Goal: Transaction & Acquisition: Purchase product/service

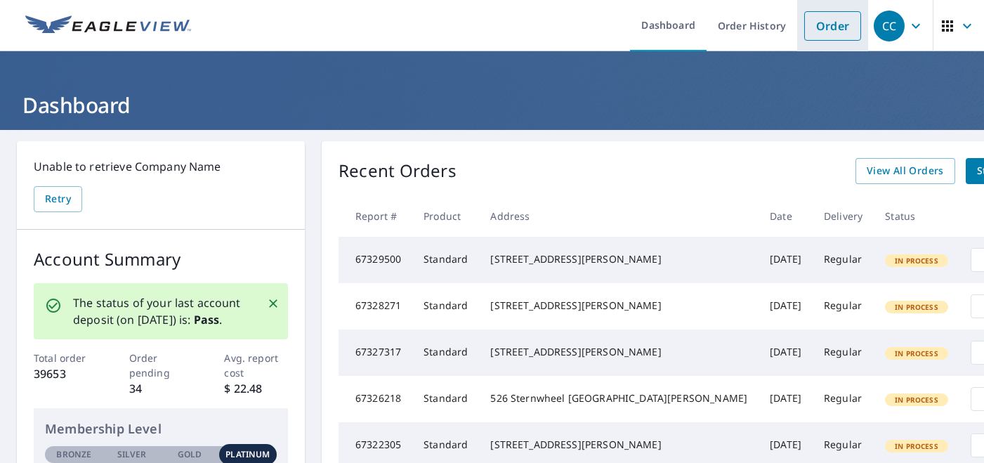
click at [817, 33] on link "Order" at bounding box center [832, 25] width 57 height 29
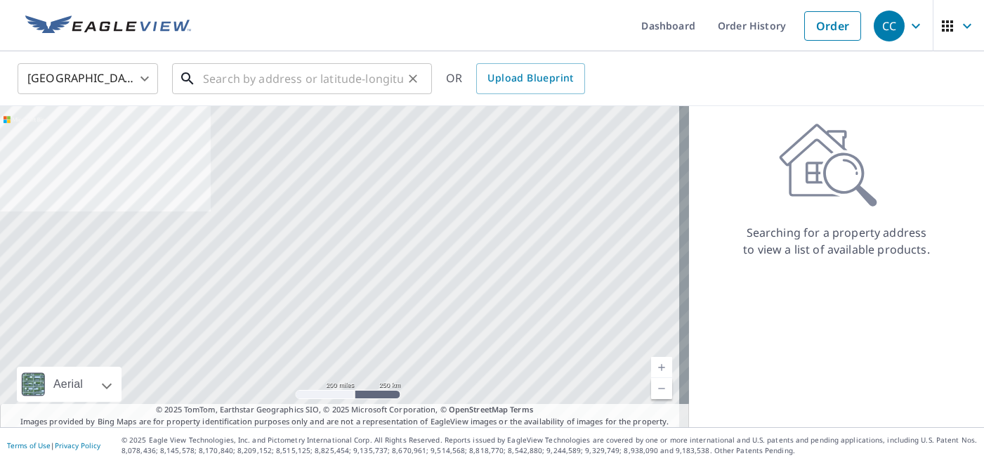
click at [338, 84] on input "text" at bounding box center [303, 78] width 200 height 39
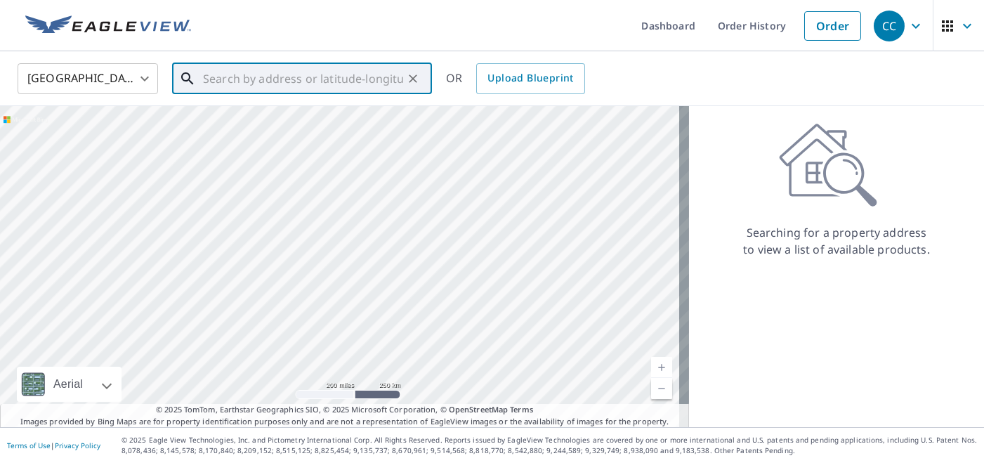
paste input "[STREET_ADDRESS]"
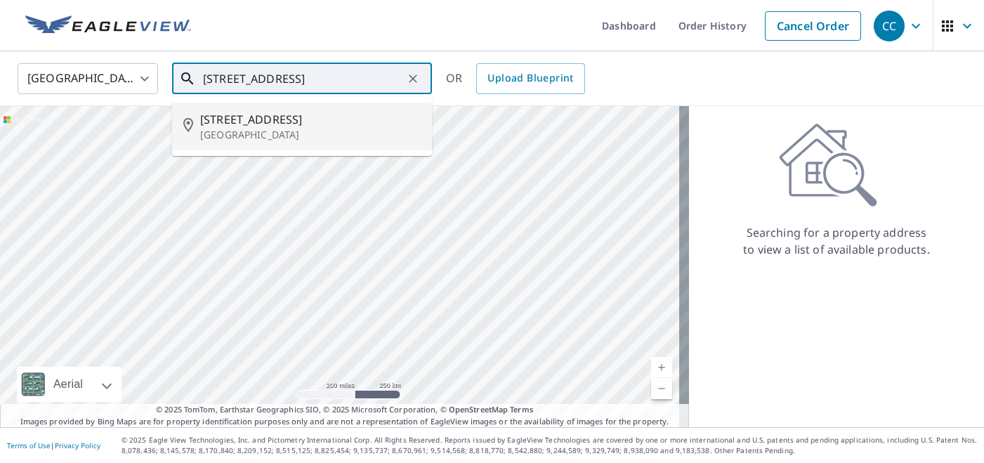
click at [296, 114] on span "[STREET_ADDRESS]" at bounding box center [310, 119] width 220 height 17
type input "[STREET_ADDRESS]"
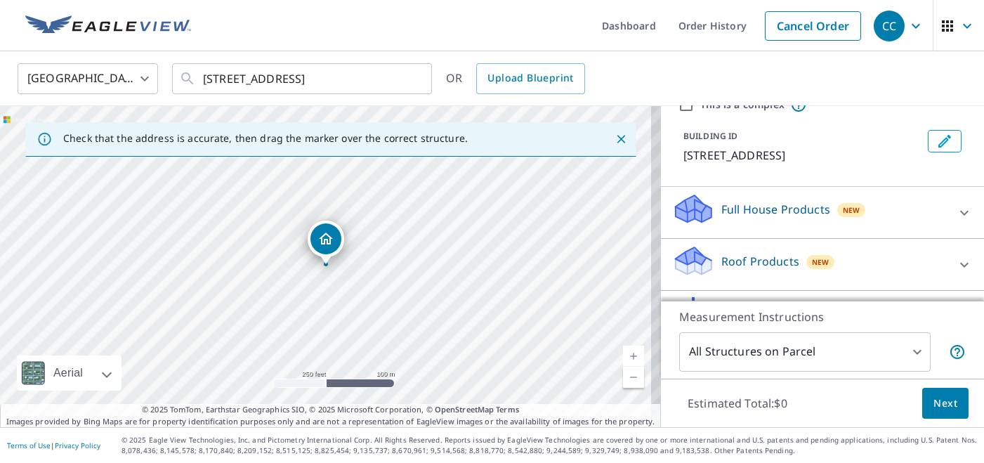
scroll to position [127, 0]
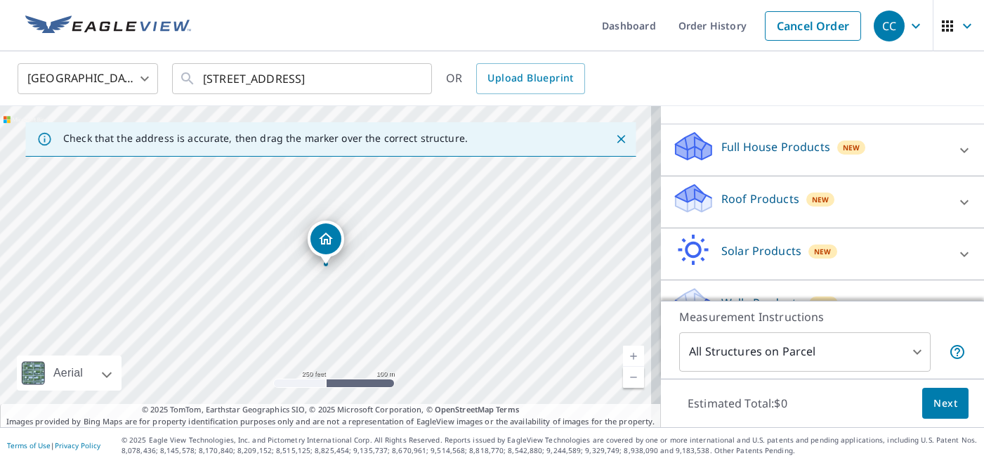
click at [751, 203] on p "Roof Products" at bounding box center [760, 198] width 78 height 17
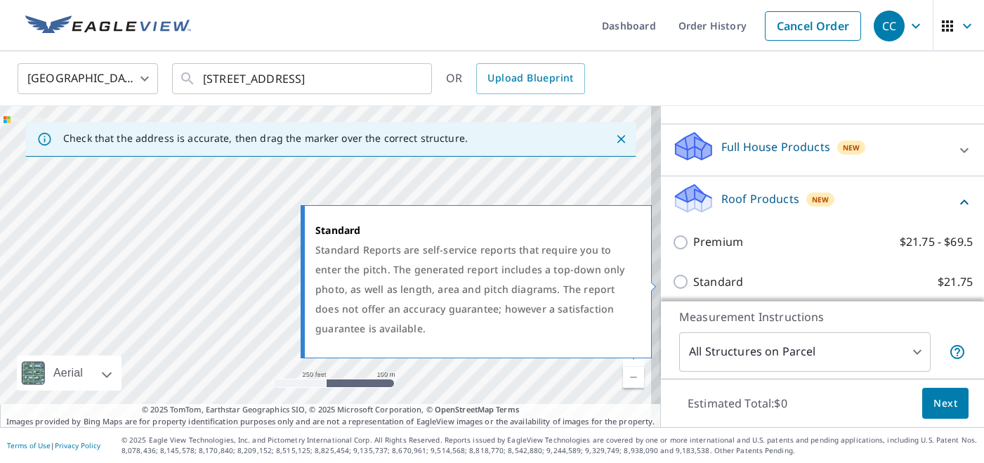
click at [741, 279] on label "Standard $21.75" at bounding box center [832, 282] width 279 height 18
click at [693, 279] on input "Standard $21.75" at bounding box center [682, 281] width 21 height 17
checkbox input "true"
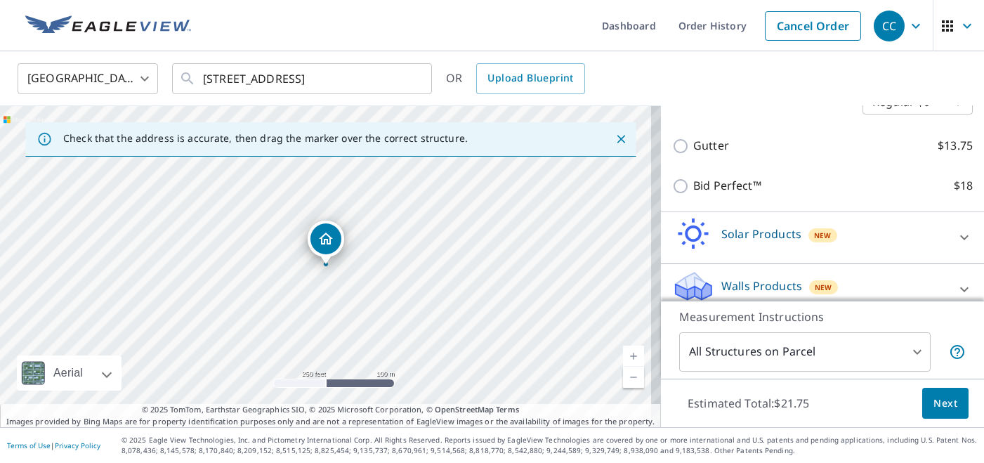
scroll to position [363, 0]
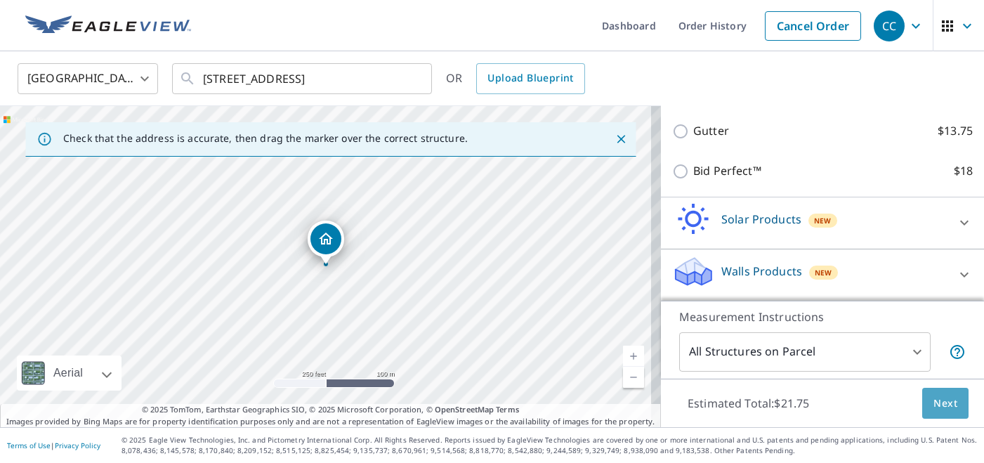
click at [922, 407] on button "Next" at bounding box center [945, 404] width 46 height 32
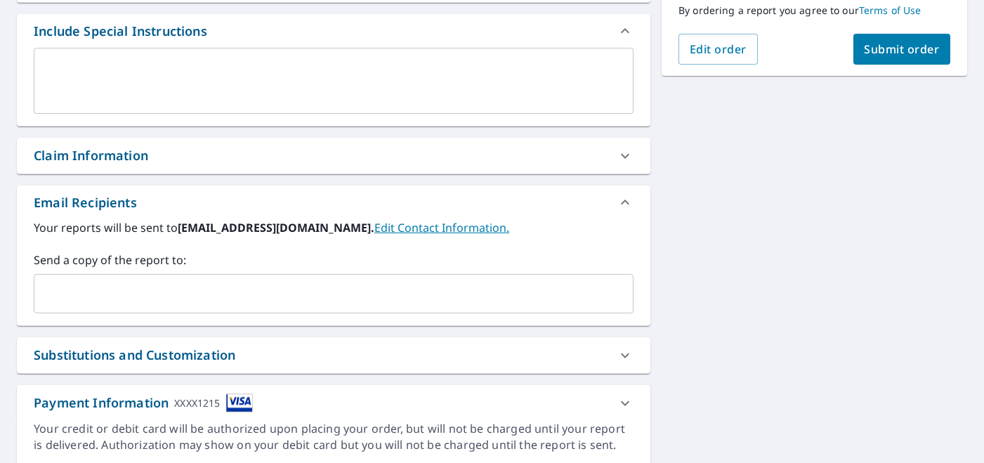
scroll to position [383, 0]
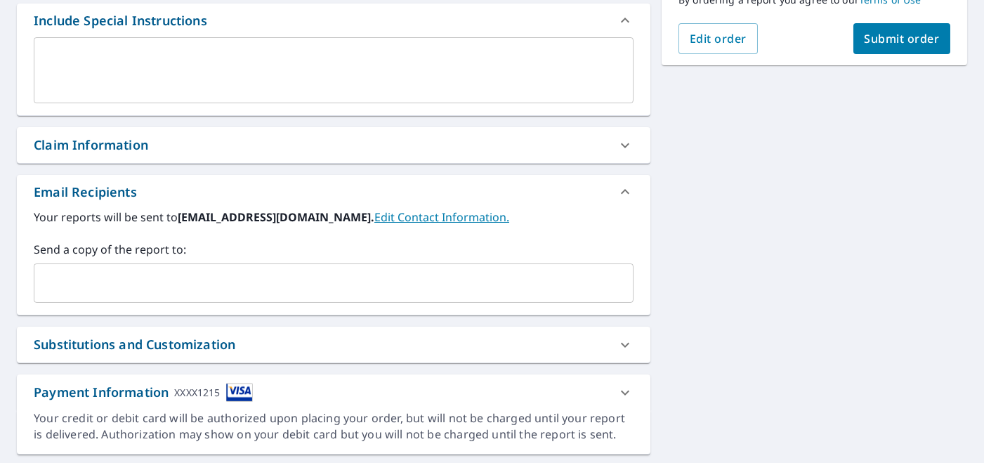
click at [403, 150] on div "Claim Information" at bounding box center [321, 145] width 574 height 19
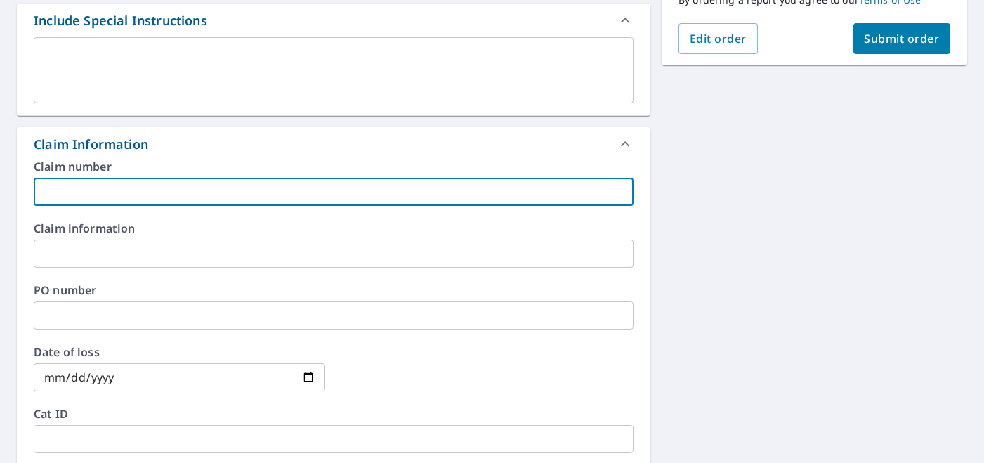
click at [151, 190] on input "text" at bounding box center [334, 192] width 600 height 28
click at [112, 191] on input "Project: 8155531 [GEOGRAPHIC_DATA] residence" at bounding box center [334, 192] width 600 height 28
click at [106, 191] on input "Project: 8155531 [GEOGRAPHIC_DATA] residence" at bounding box center [334, 192] width 600 height 28
click at [161, 190] on input "Project: 8155531 [GEOGRAPHIC_DATA] residence" at bounding box center [334, 192] width 600 height 28
click at [165, 192] on input "Project: 8155531 [GEOGRAPHIC_DATA] residence" at bounding box center [334, 192] width 600 height 28
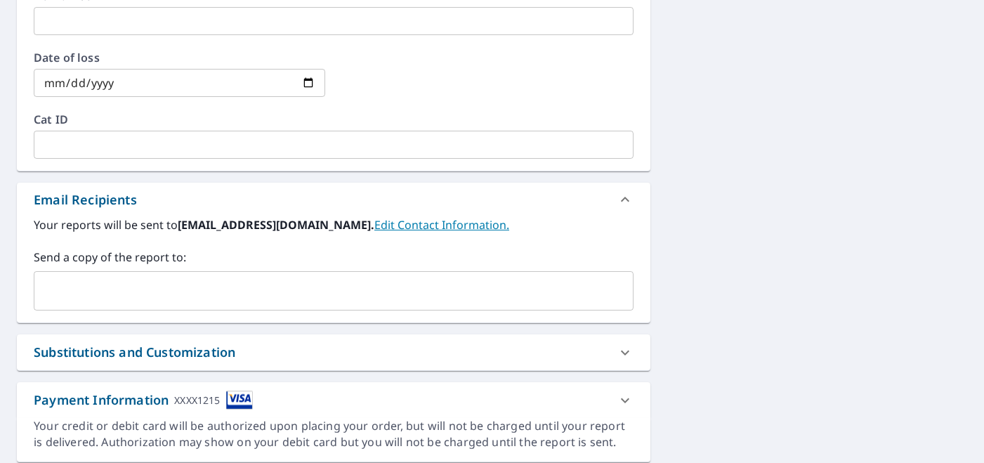
scroll to position [721, 0]
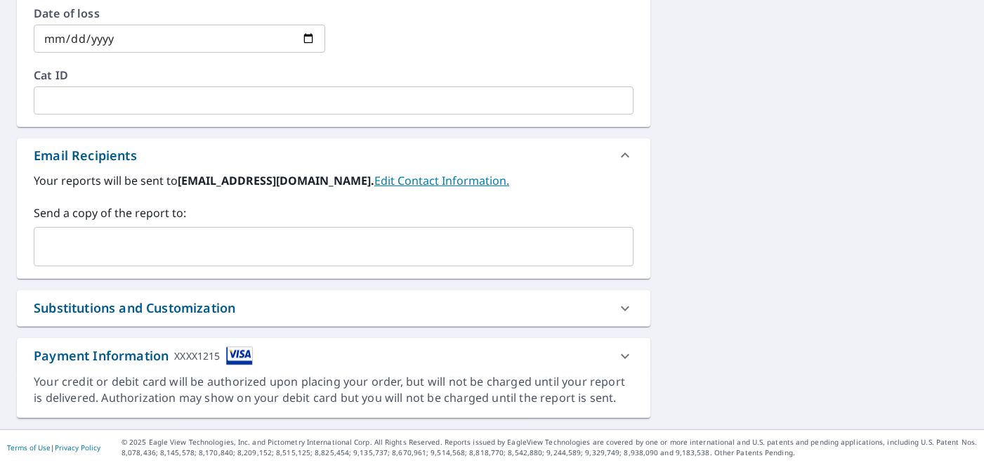
type input "Project: 8158636 Savant residence"
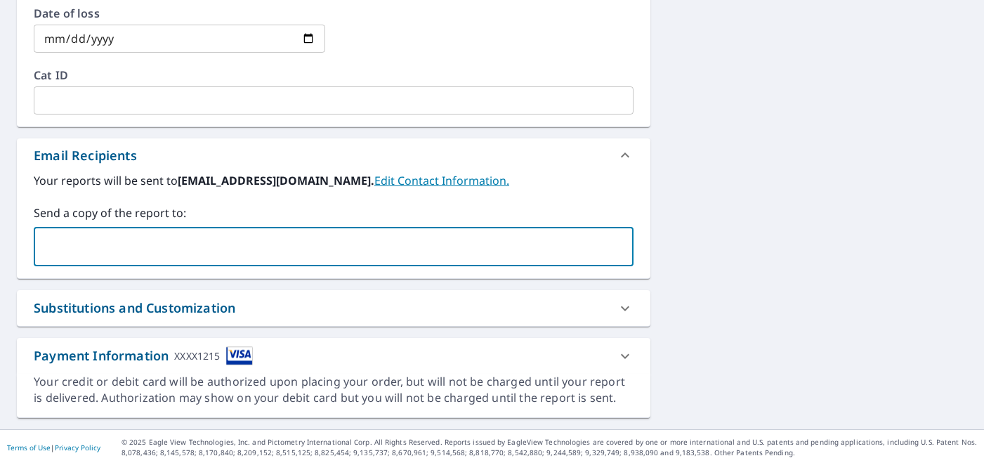
click at [176, 243] on input "text" at bounding box center [323, 246] width 566 height 27
type input "[EMAIL_ADDRESS][DOMAIN_NAME]"
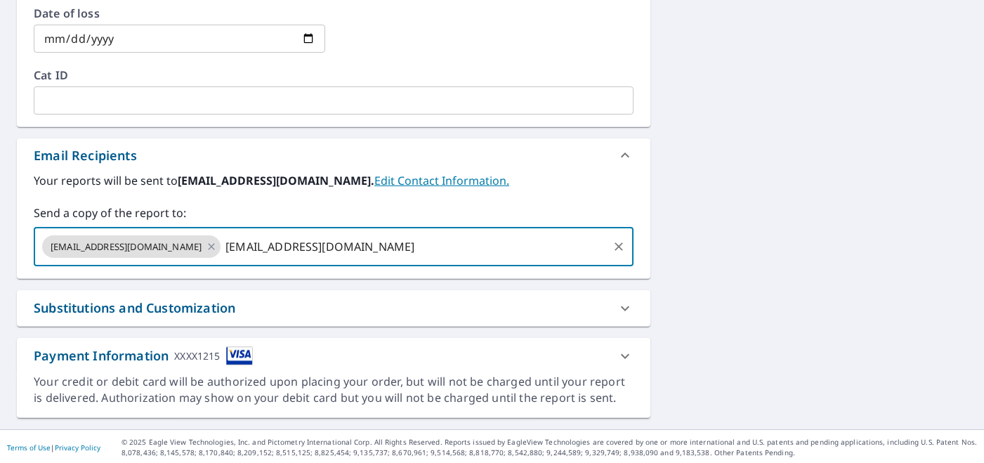
type input "[EMAIL_ADDRESS][DOMAIN_NAME]"
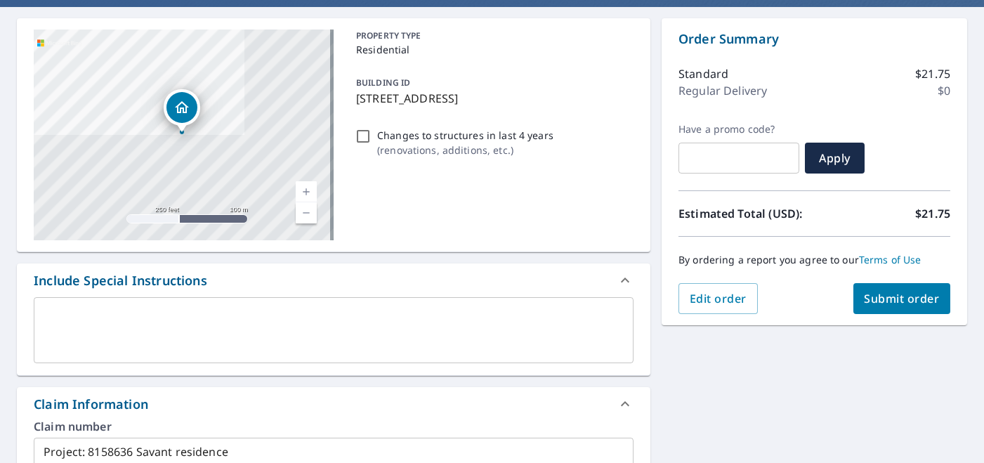
scroll to position [0, 0]
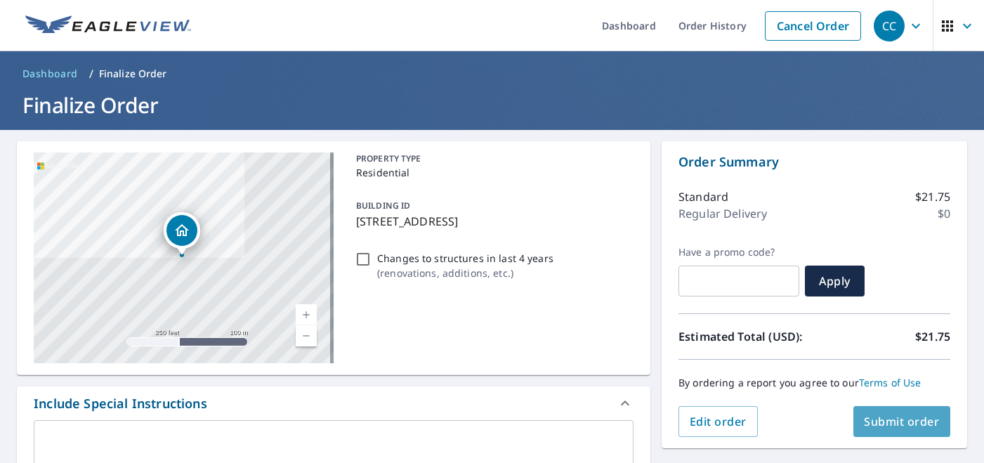
click at [876, 414] on span "Submit order" at bounding box center [901, 421] width 75 height 15
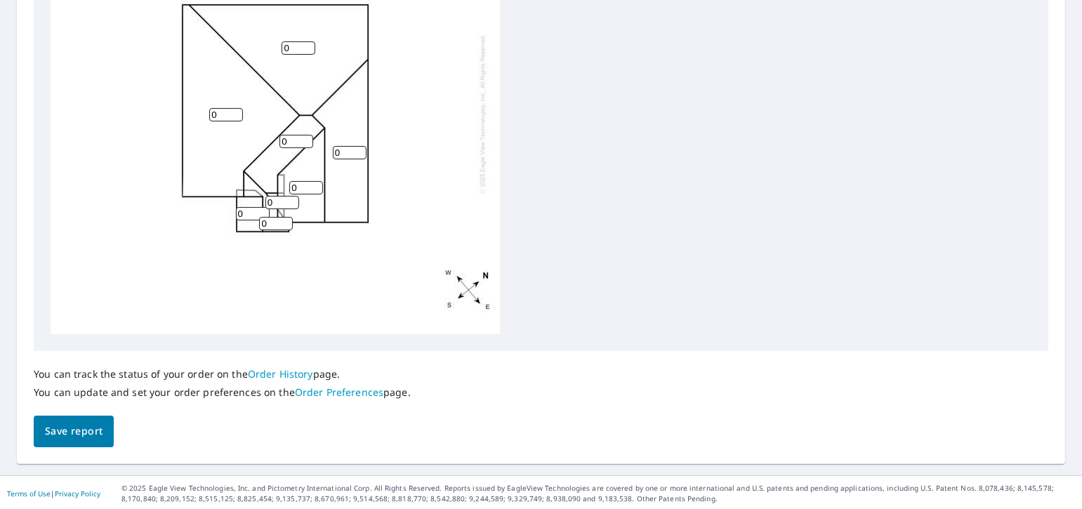
scroll to position [602, 0]
click at [61, 416] on button "Save report" at bounding box center [74, 430] width 80 height 32
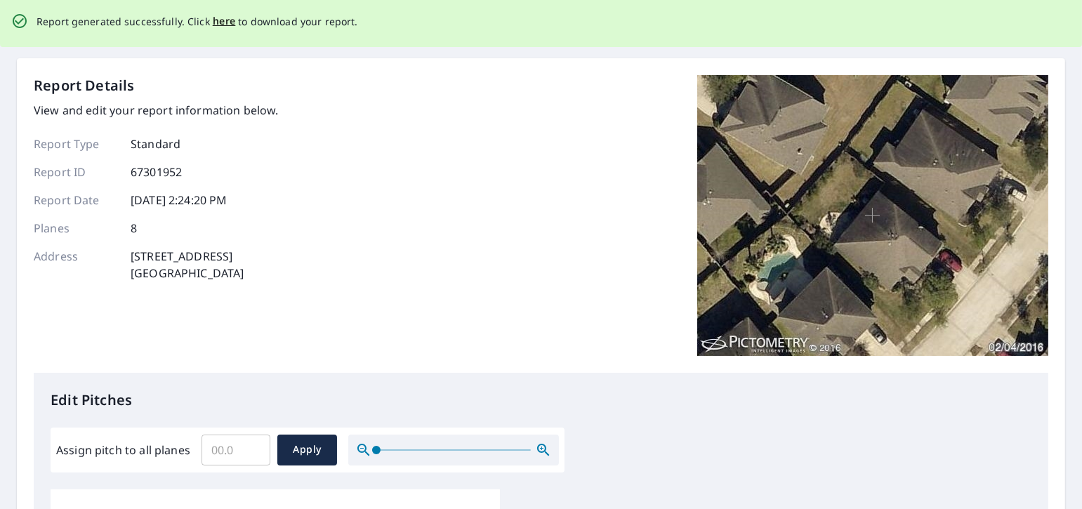
scroll to position [0, 0]
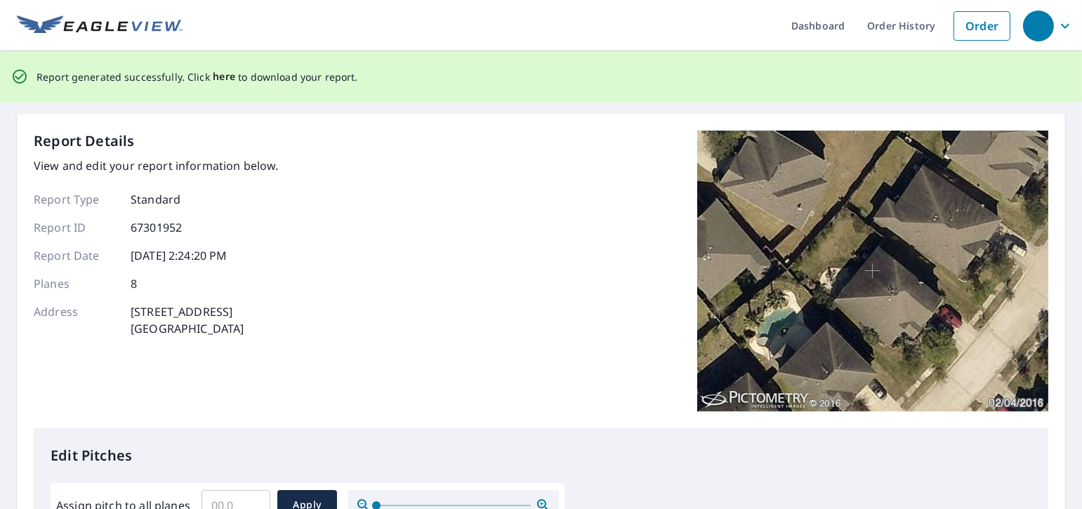
click at [213, 70] on span "here" at bounding box center [224, 77] width 23 height 18
